Goal: Find specific page/section: Find specific page/section

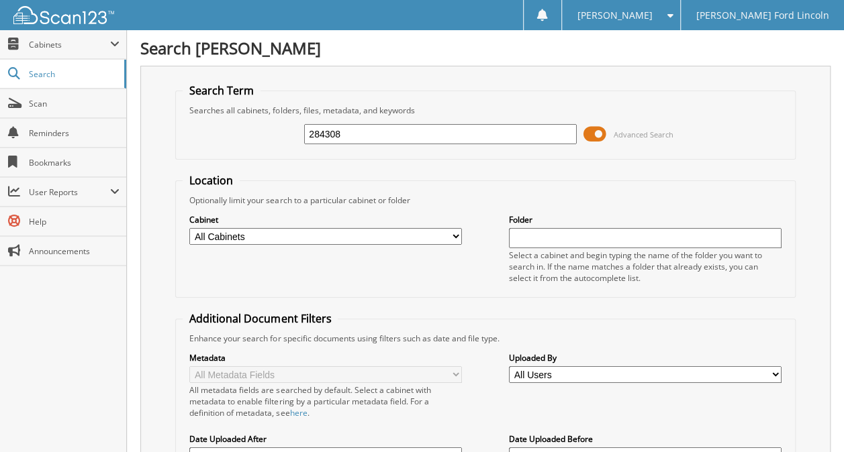
type input "284308"
click at [596, 132] on span at bounding box center [594, 134] width 23 height 20
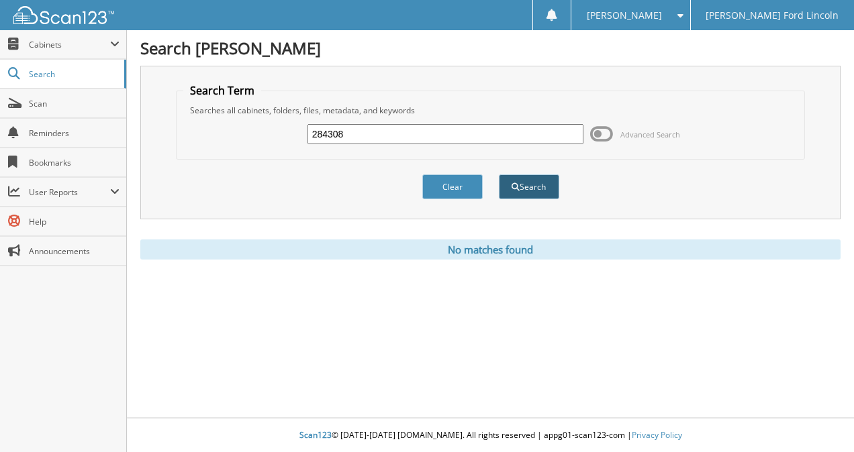
click at [530, 190] on button "Search" at bounding box center [529, 187] width 60 height 25
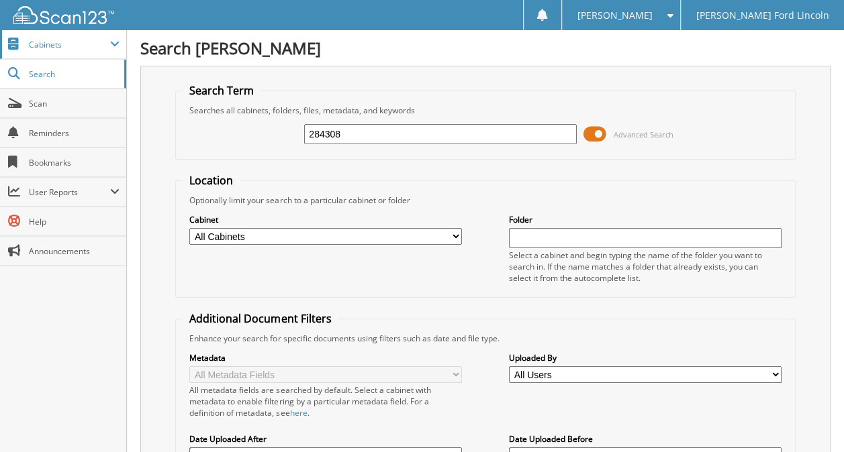
click at [54, 44] on span "Cabinets" at bounding box center [69, 44] width 81 height 11
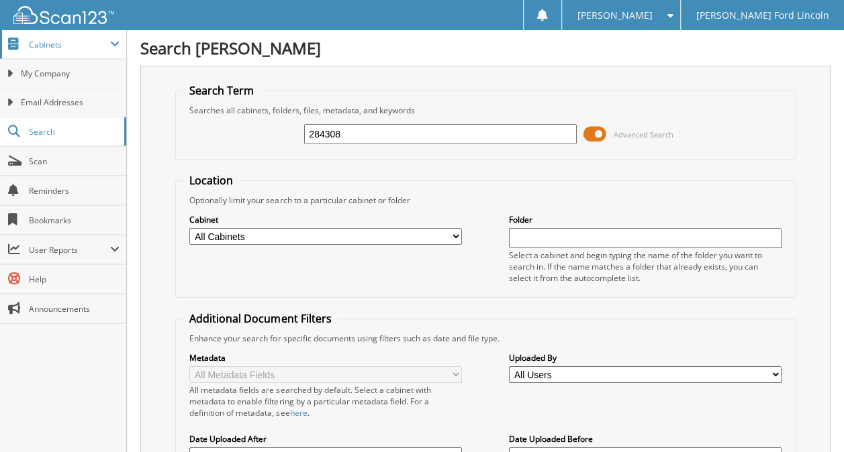
click at [55, 50] on span "Cabinets" at bounding box center [63, 44] width 126 height 29
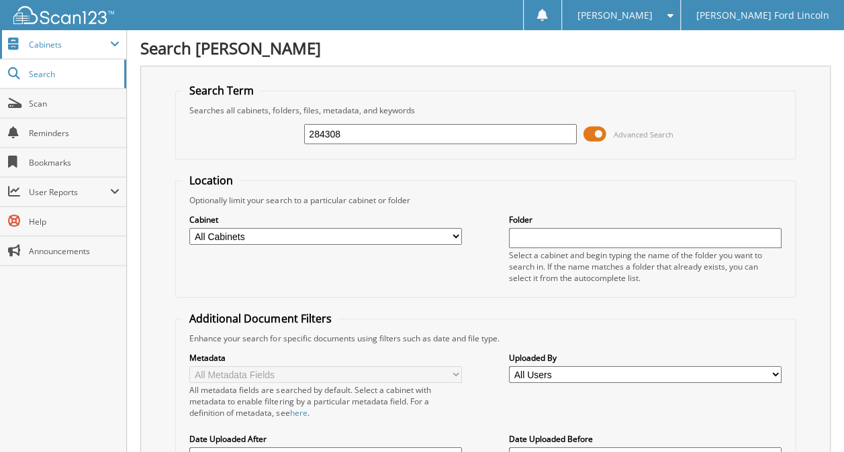
click at [55, 50] on span "Cabinets" at bounding box center [63, 44] width 126 height 29
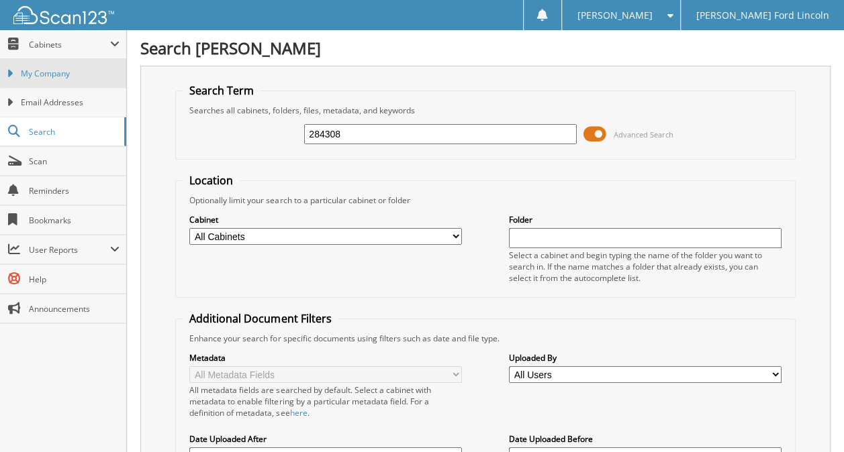
click at [48, 78] on span "My Company" at bounding box center [70, 74] width 99 height 12
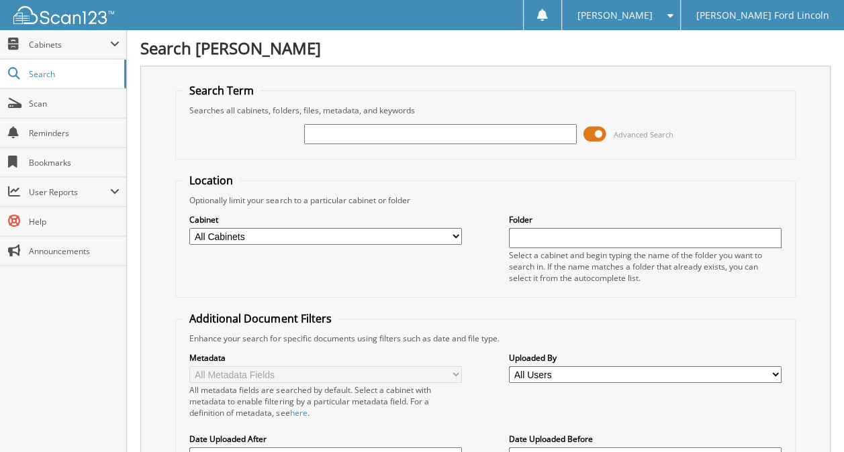
click at [331, 138] on input "text" at bounding box center [440, 134] width 273 height 20
type input "284308"
click at [604, 132] on span at bounding box center [594, 134] width 23 height 20
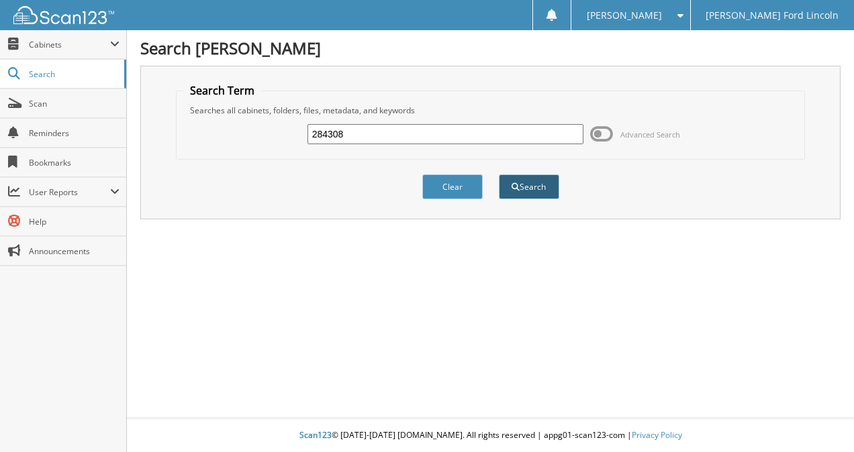
click at [514, 189] on button "Search" at bounding box center [529, 187] width 60 height 25
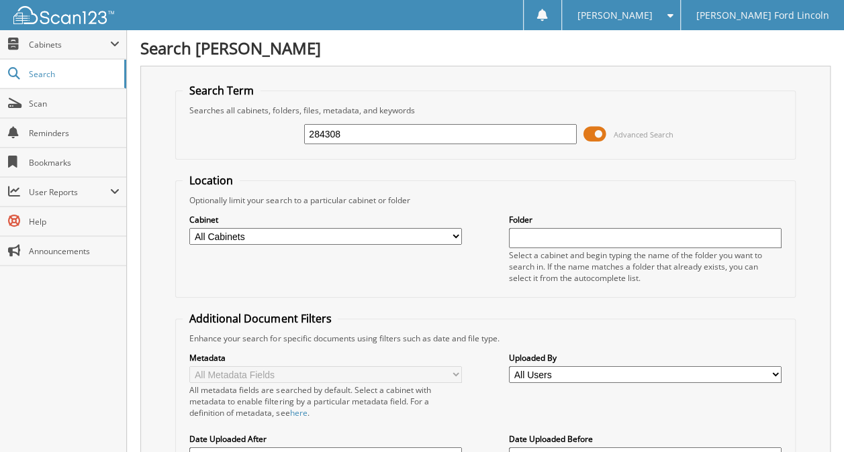
click at [476, 134] on input "284308" at bounding box center [440, 134] width 273 height 20
click at [596, 130] on span at bounding box center [594, 134] width 23 height 20
